Goal: Task Accomplishment & Management: Use online tool/utility

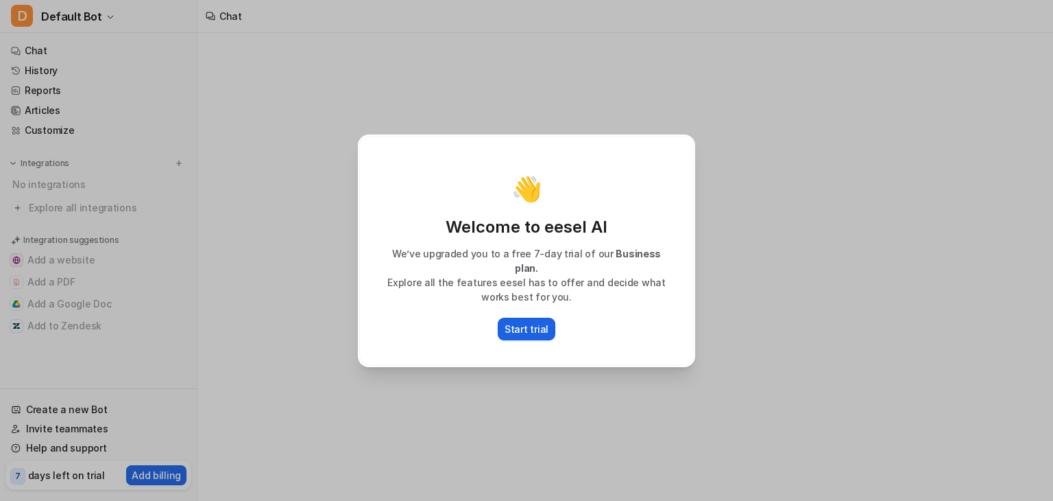
click at [536, 322] on p "Start trial" at bounding box center [527, 329] width 44 height 14
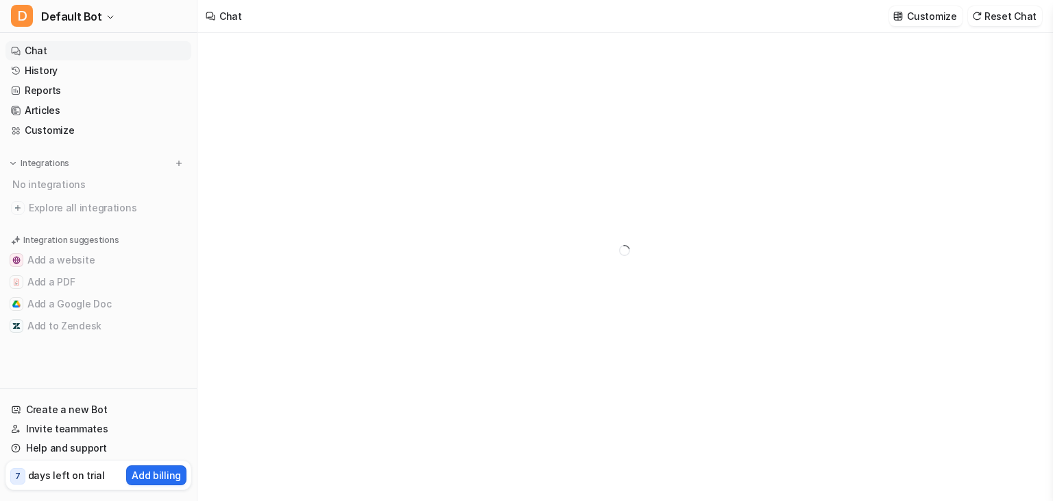
type textarea "**********"
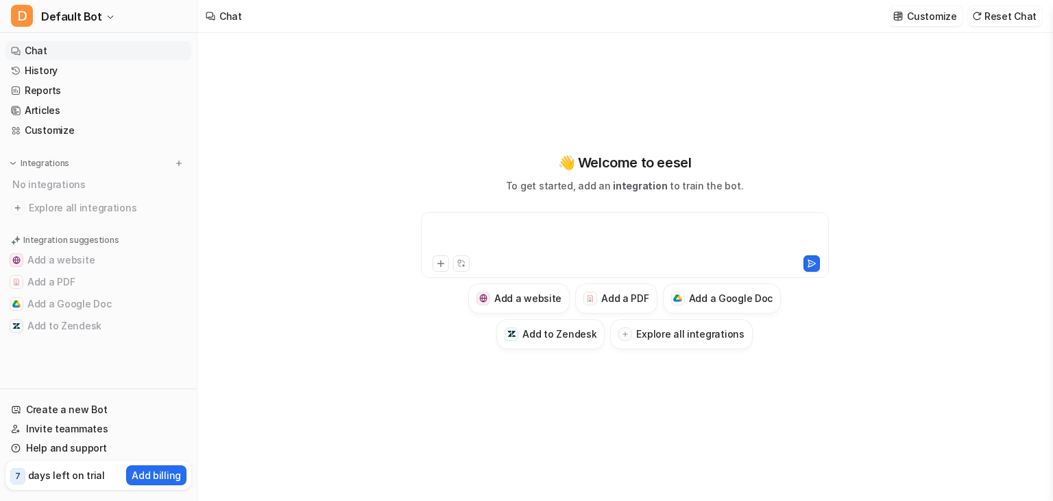
click at [473, 237] on div at bounding box center [625, 237] width 401 height 32
paste div
click at [440, 261] on icon at bounding box center [441, 263] width 6 height 6
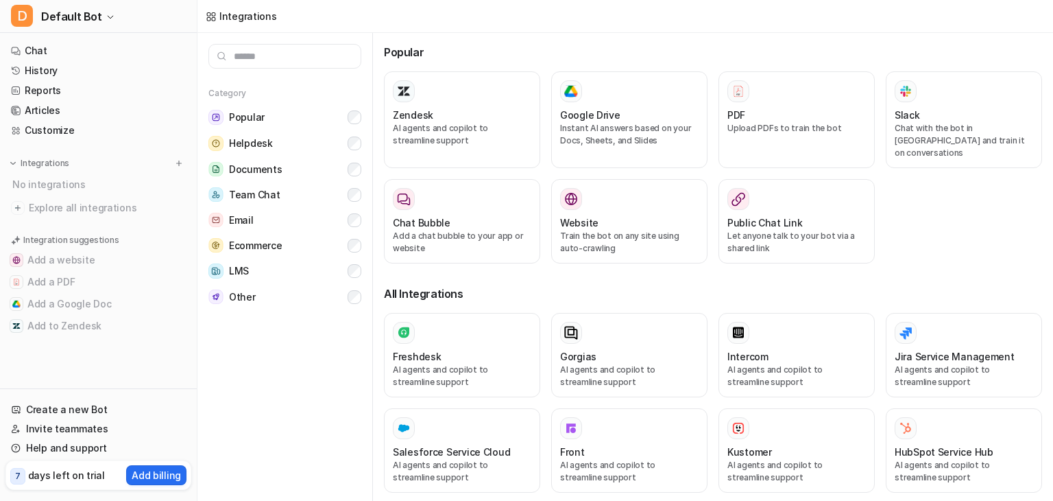
click at [763, 126] on p "Upload PDFs to train the bot" at bounding box center [797, 128] width 139 height 12
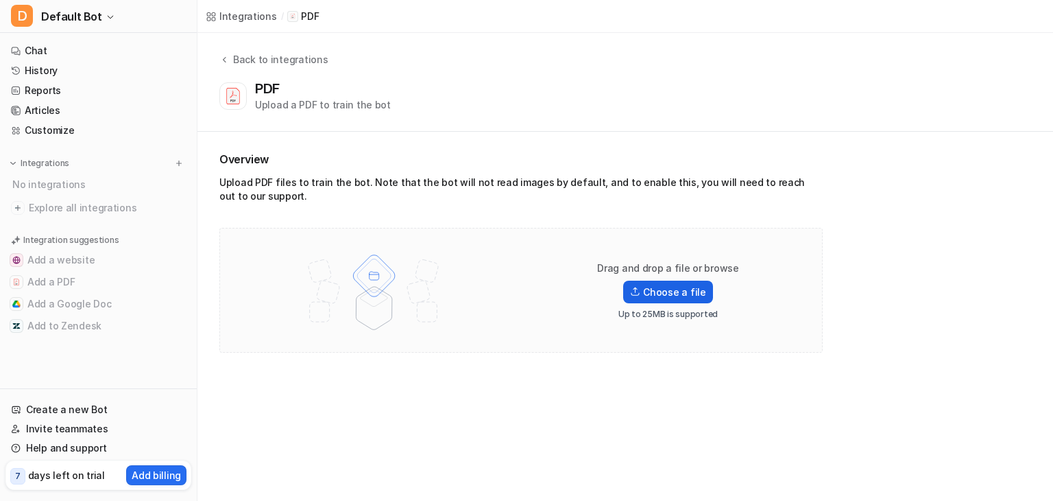
click at [668, 288] on label "Choose a file" at bounding box center [667, 291] width 89 height 23
click at [0, 0] on input "Choose a file" at bounding box center [0, 0] width 0 height 0
